Goal: Find specific page/section: Find specific page/section

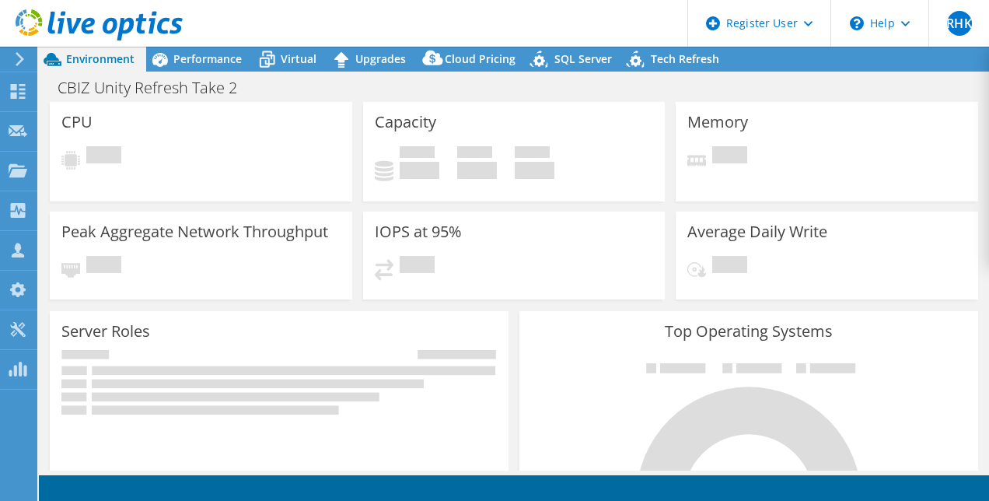
select select "USD"
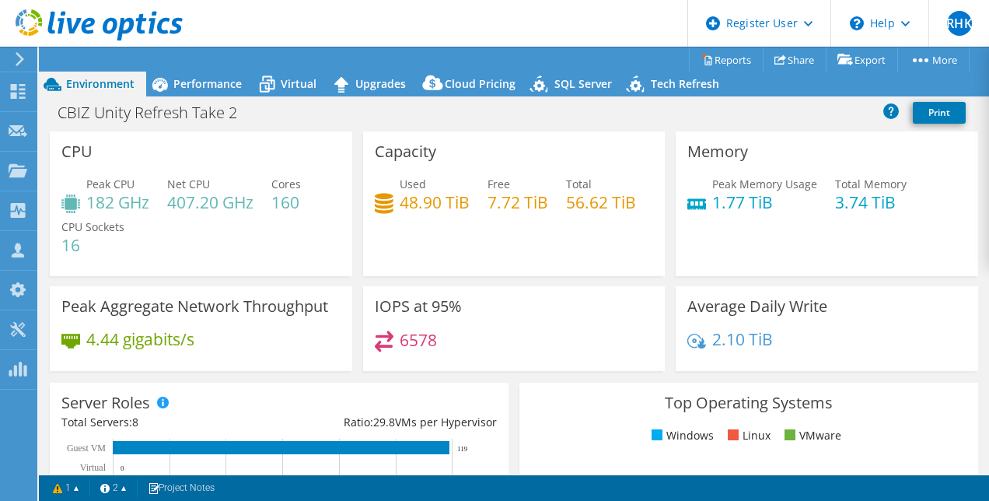
click at [19, 59] on icon at bounding box center [20, 59] width 12 height 14
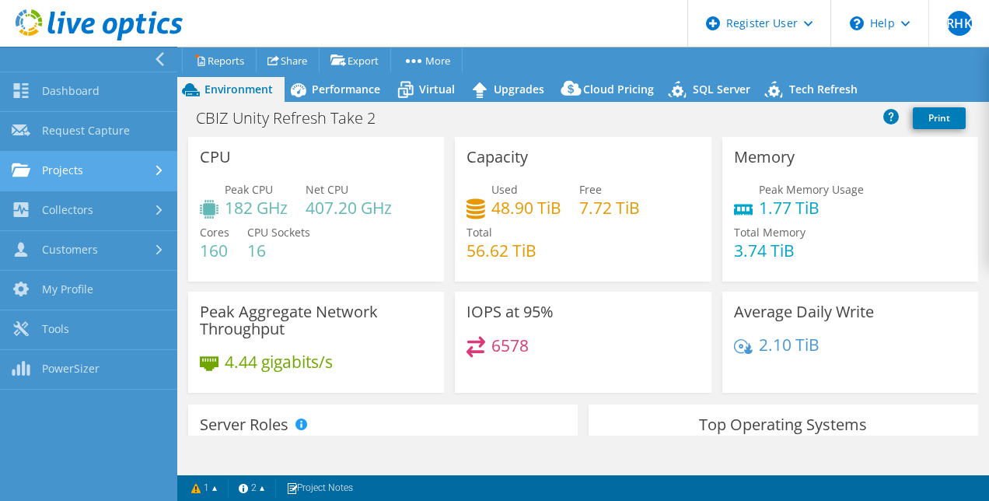
click at [65, 169] on link "Projects" at bounding box center [88, 172] width 177 height 40
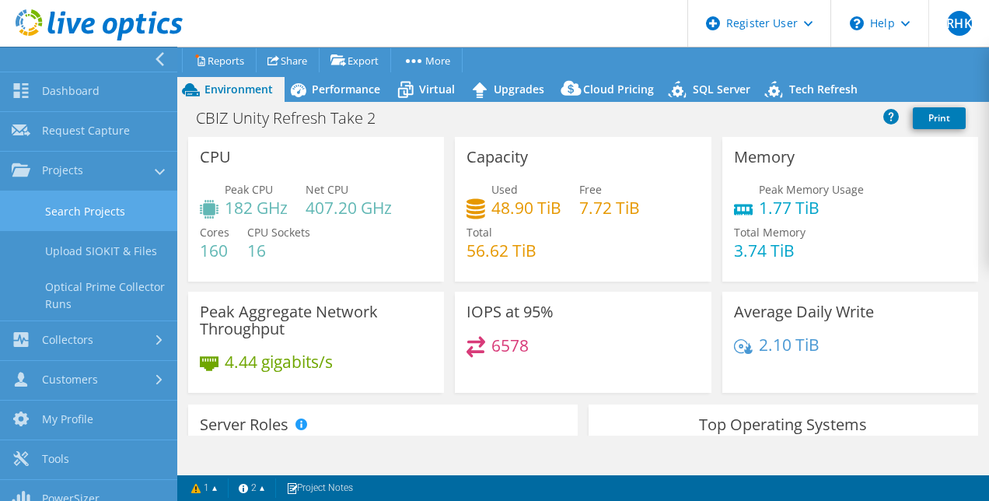
click at [92, 208] on link "Search Projects" at bounding box center [88, 211] width 177 height 40
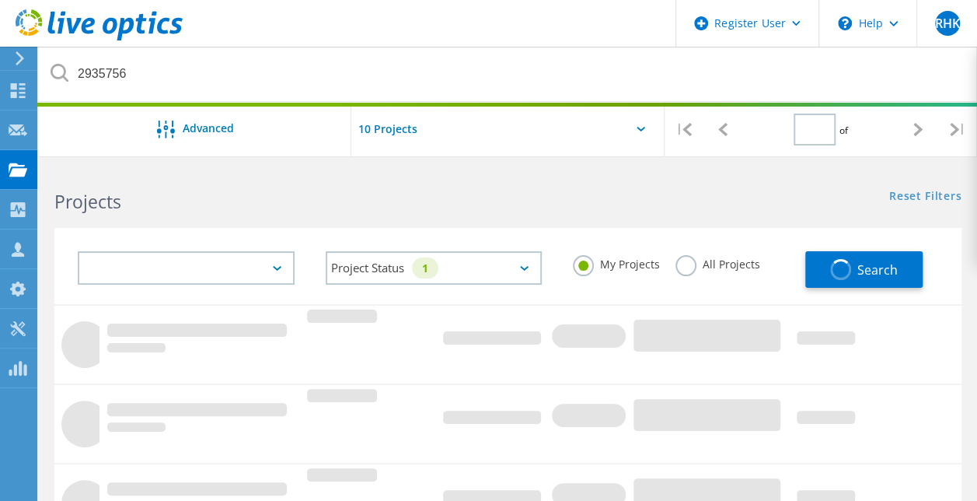
type input "1"
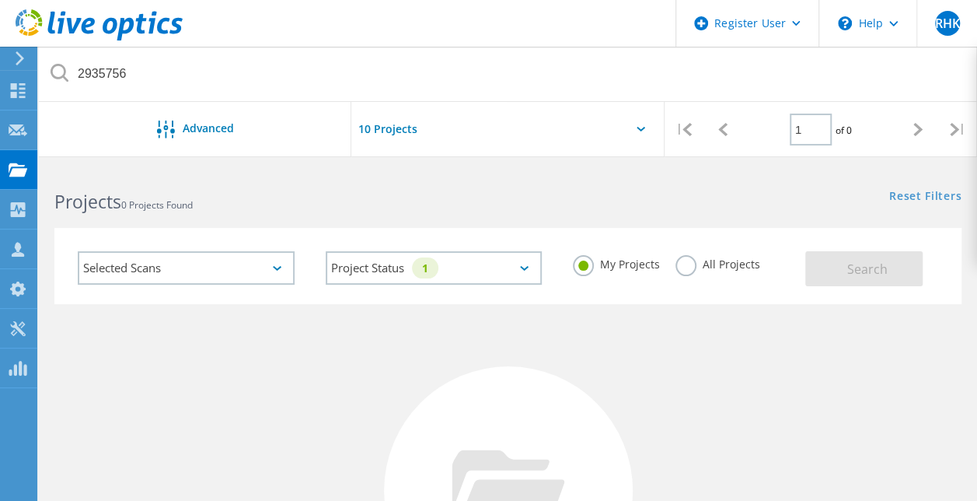
click at [683, 265] on label "All Projects" at bounding box center [717, 262] width 85 height 15
click at [0, 0] on input "All Projects" at bounding box center [0, 0] width 0 height 0
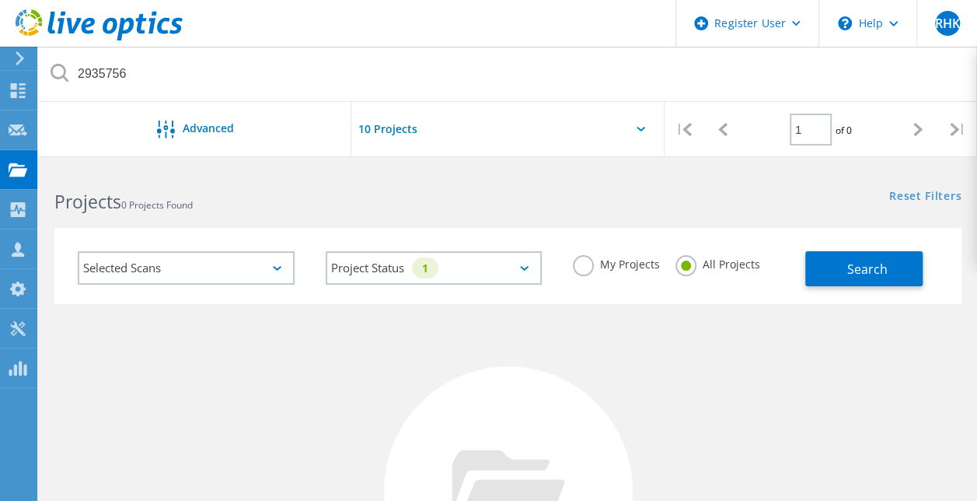
click at [818, 249] on div "Search" at bounding box center [879, 261] width 148 height 51
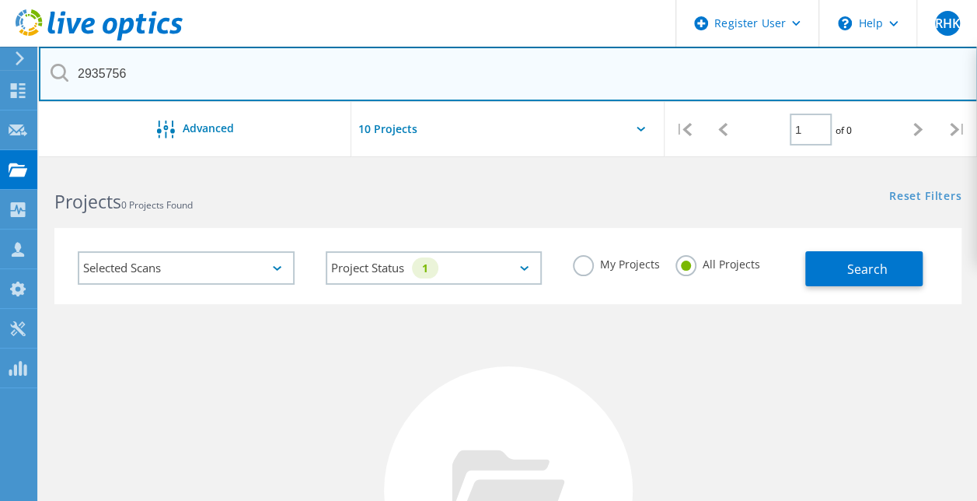
click at [756, 82] on input "2935756" at bounding box center [508, 74] width 939 height 54
type input "2"
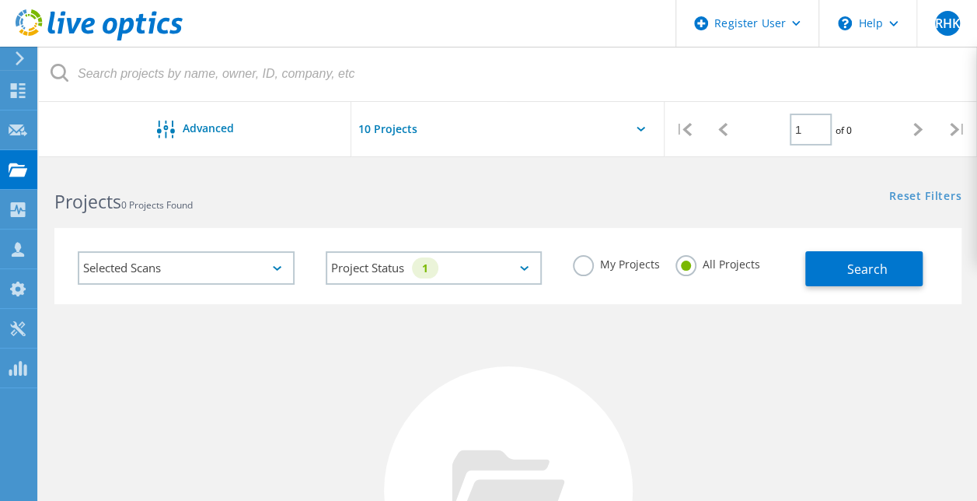
click at [878, 246] on div "Search" at bounding box center [879, 261] width 148 height 51
click at [867, 266] on span "Search" at bounding box center [866, 268] width 40 height 17
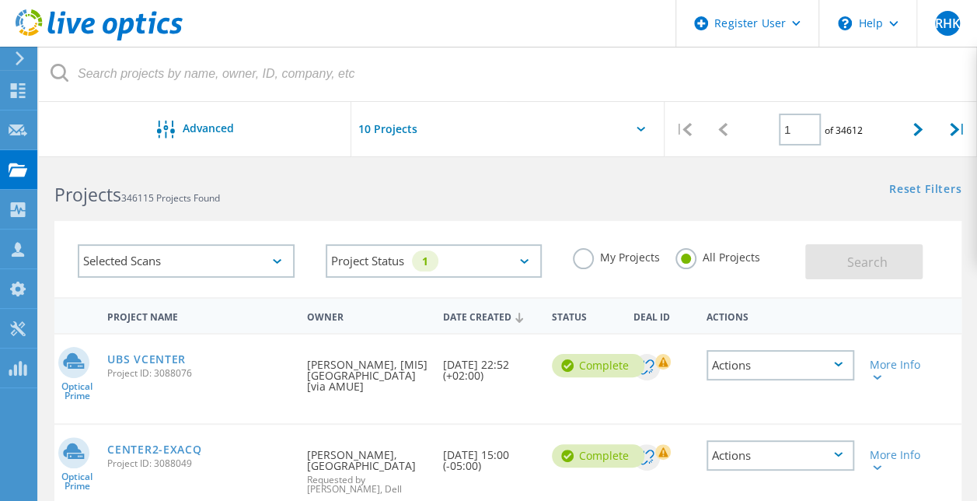
scroll to position [6, 0]
click at [223, 270] on div "Selected Scans" at bounding box center [186, 261] width 217 height 33
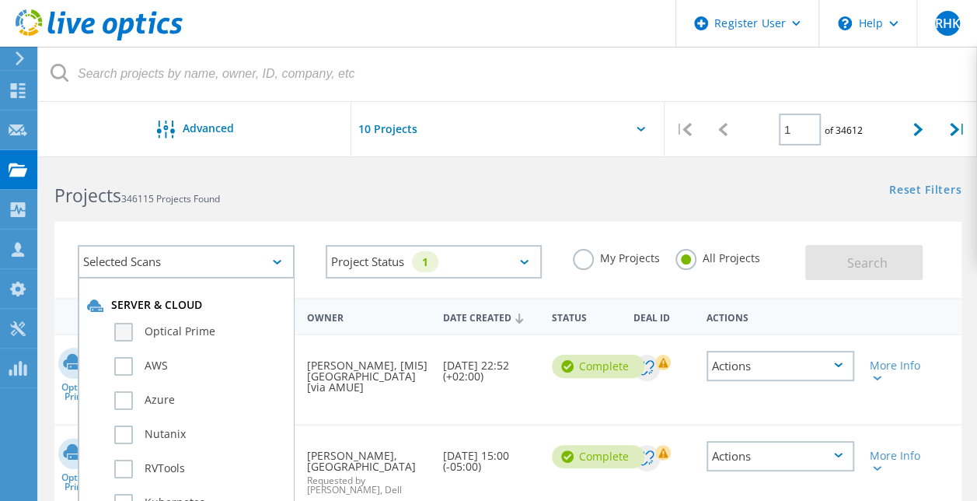
click at [163, 327] on label "Optical Prime" at bounding box center [199, 332] width 171 height 19
click at [0, 0] on input "Optical Prime" at bounding box center [0, 0] width 0 height 0
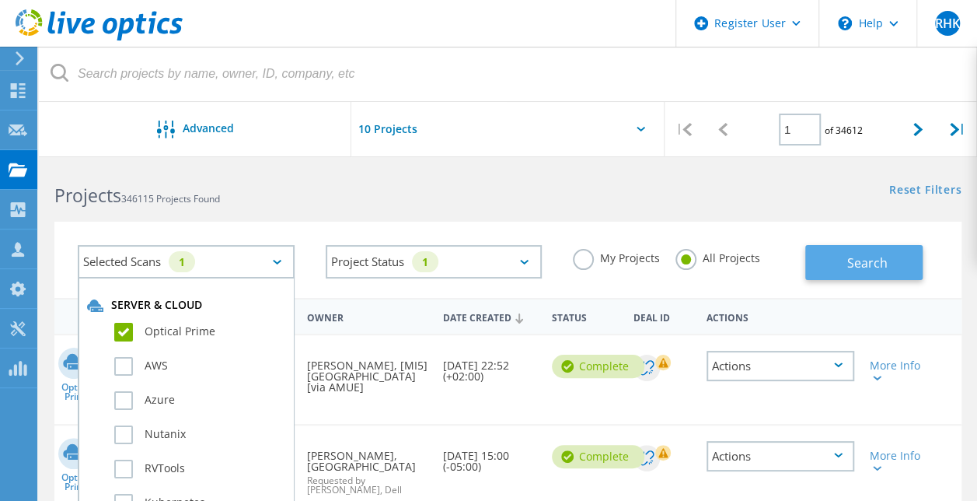
click at [850, 256] on span "Search" at bounding box center [866, 262] width 40 height 17
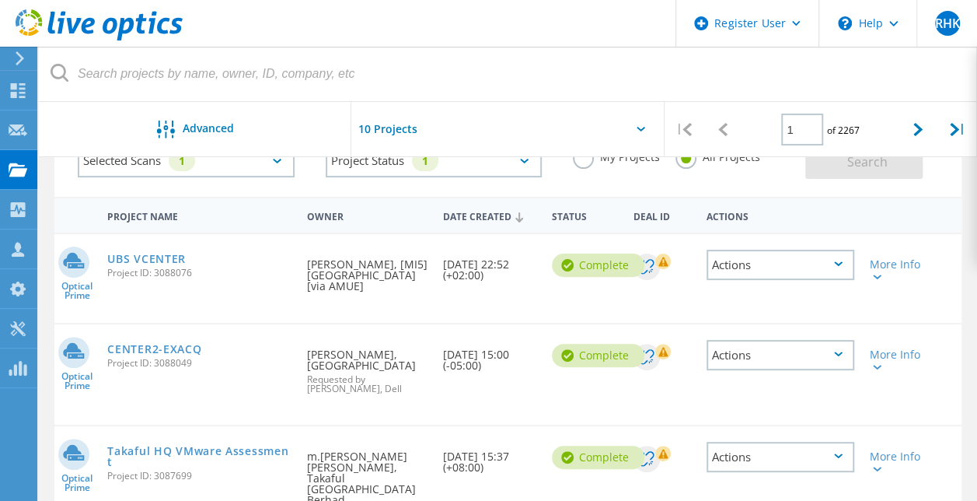
scroll to position [110, 0]
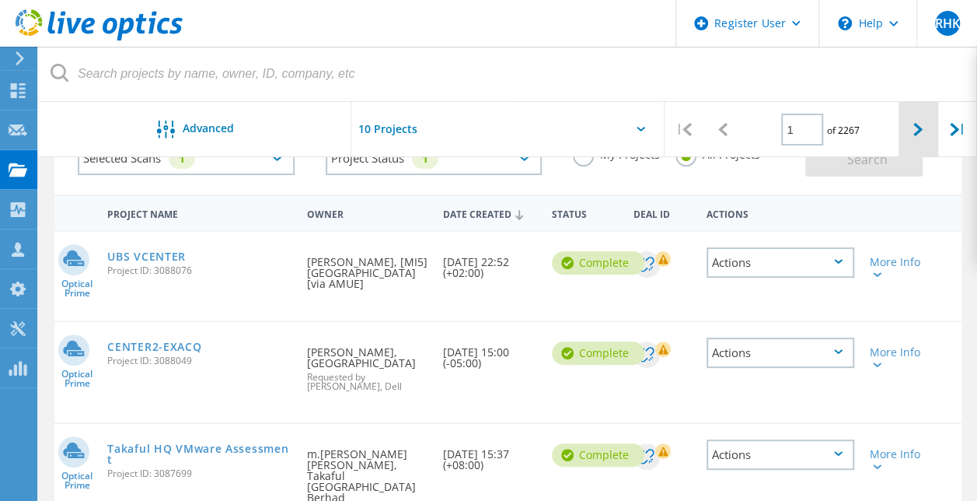
click at [924, 138] on div at bounding box center [918, 129] width 39 height 55
type input "2"
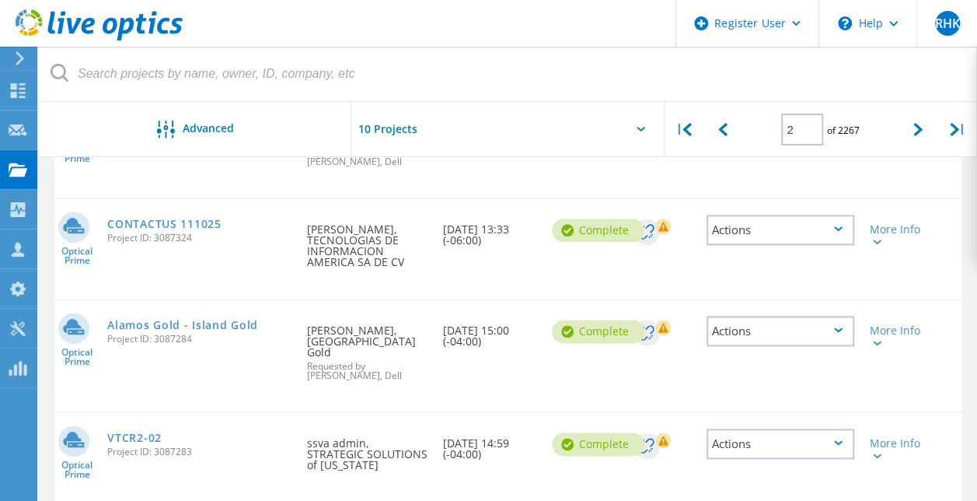
scroll to position [811, 0]
click at [234, 330] on link "Alamos Gold - Island Gold" at bounding box center [182, 324] width 151 height 11
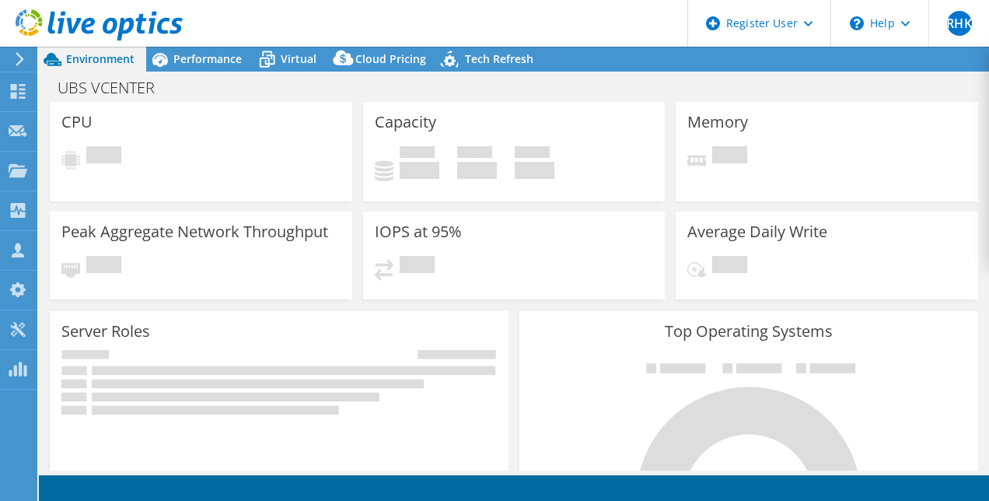
select select "Singapore"
select select "SGD"
select select "USD"
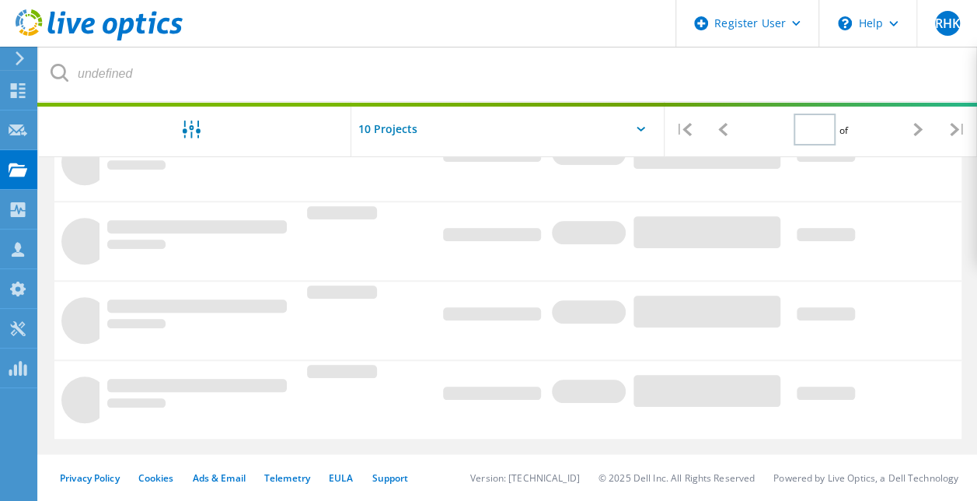
type input "1"
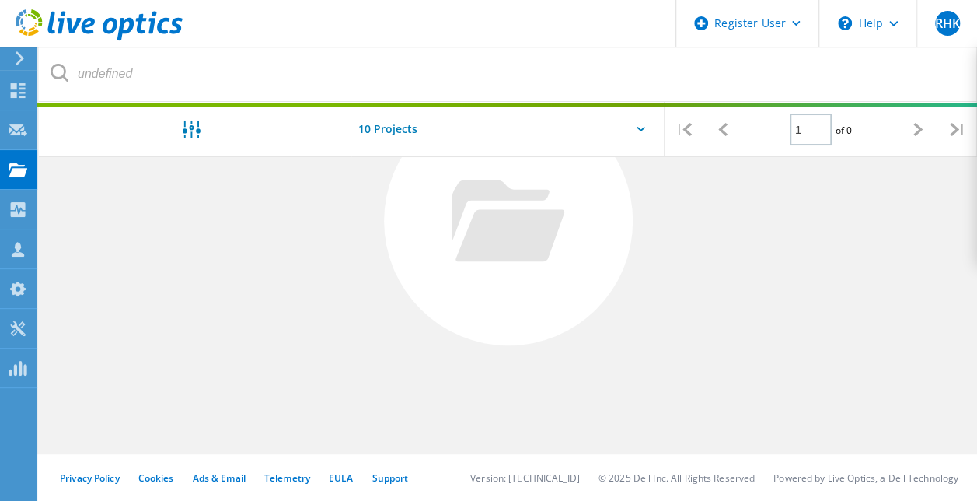
scroll to position [270, 0]
